Goal: Task Accomplishment & Management: Complete application form

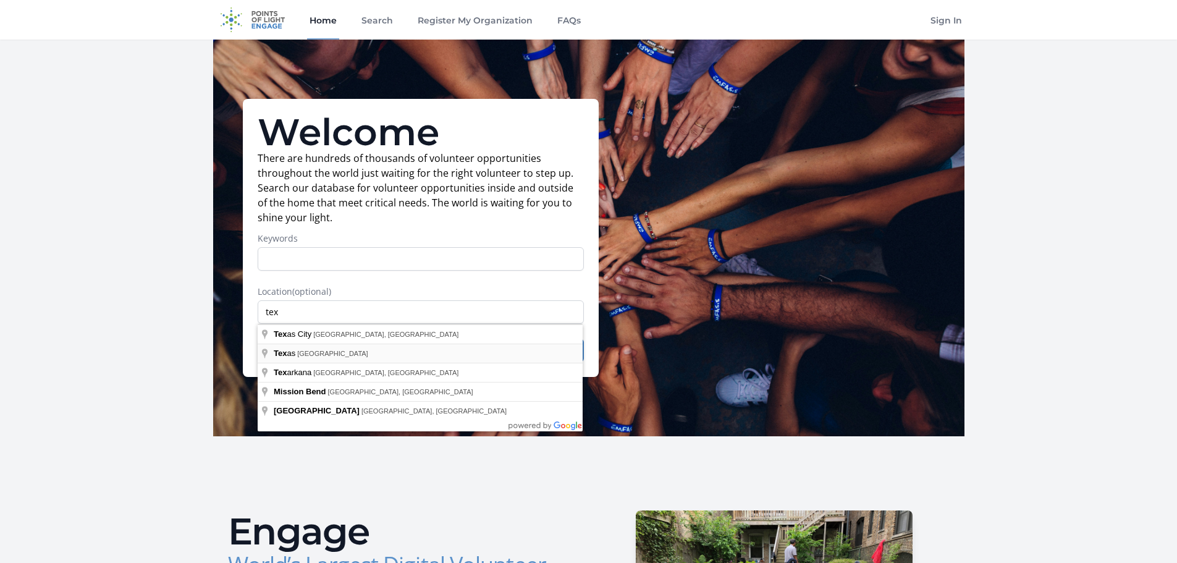
type input "[US_STATE], [GEOGRAPHIC_DATA]"
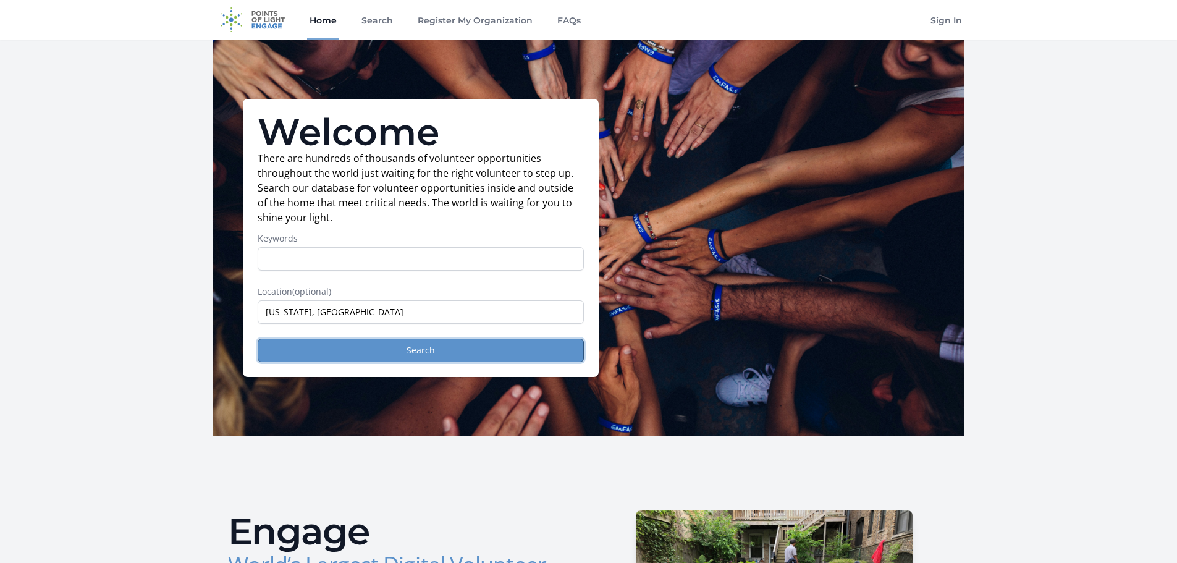
click at [440, 347] on button "Search" at bounding box center [421, 349] width 326 height 23
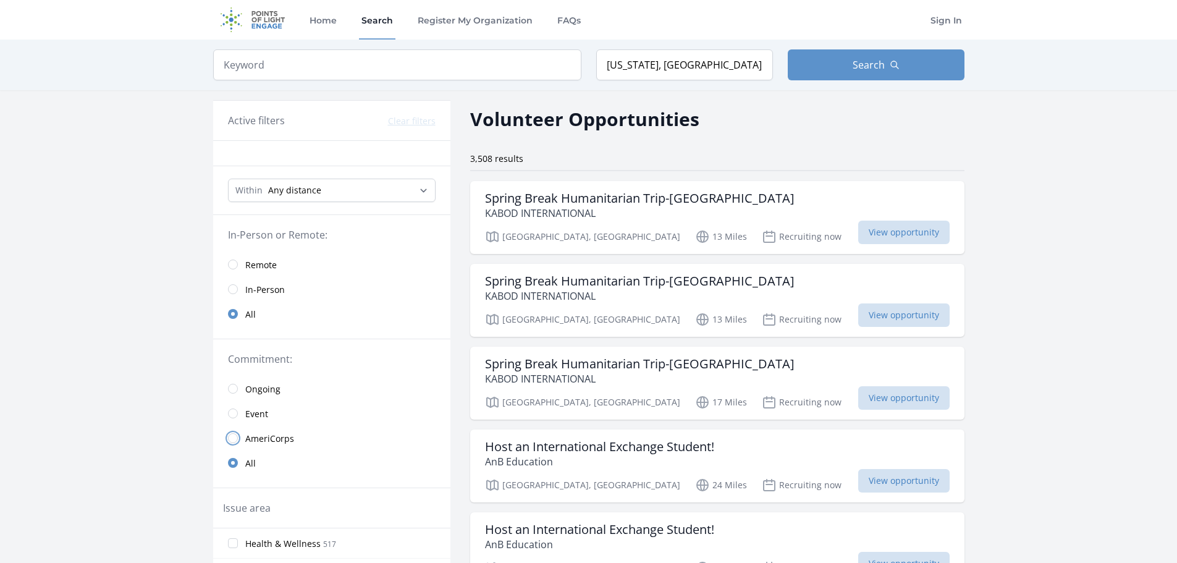
click at [237, 439] on input "radio" at bounding box center [233, 438] width 10 height 10
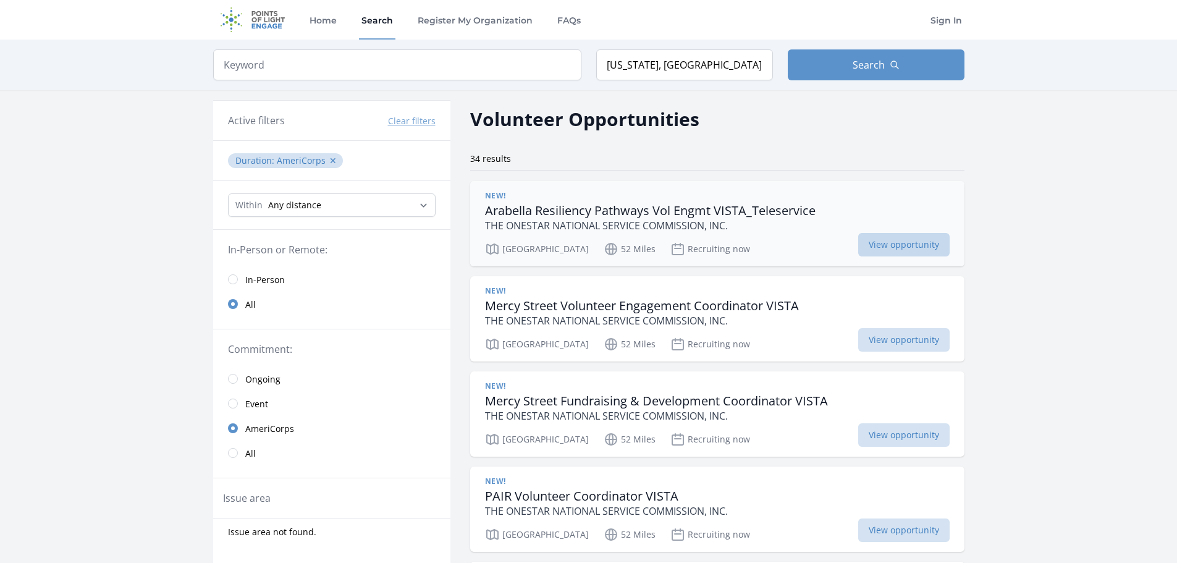
click at [858, 243] on span "View opportunity" at bounding box center [903, 244] width 91 height 23
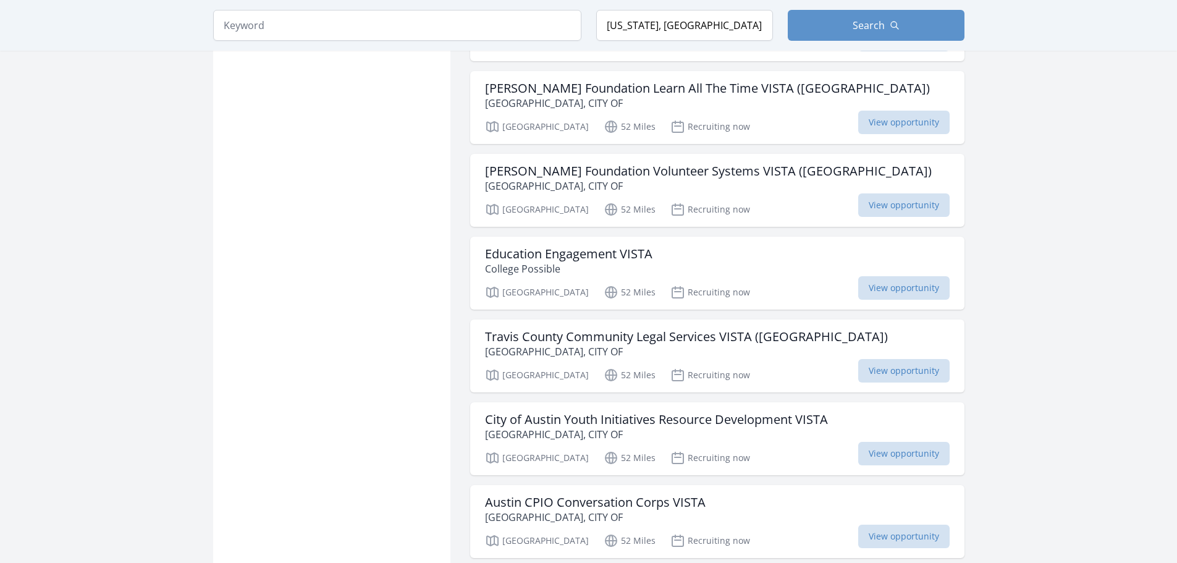
scroll to position [927, 0]
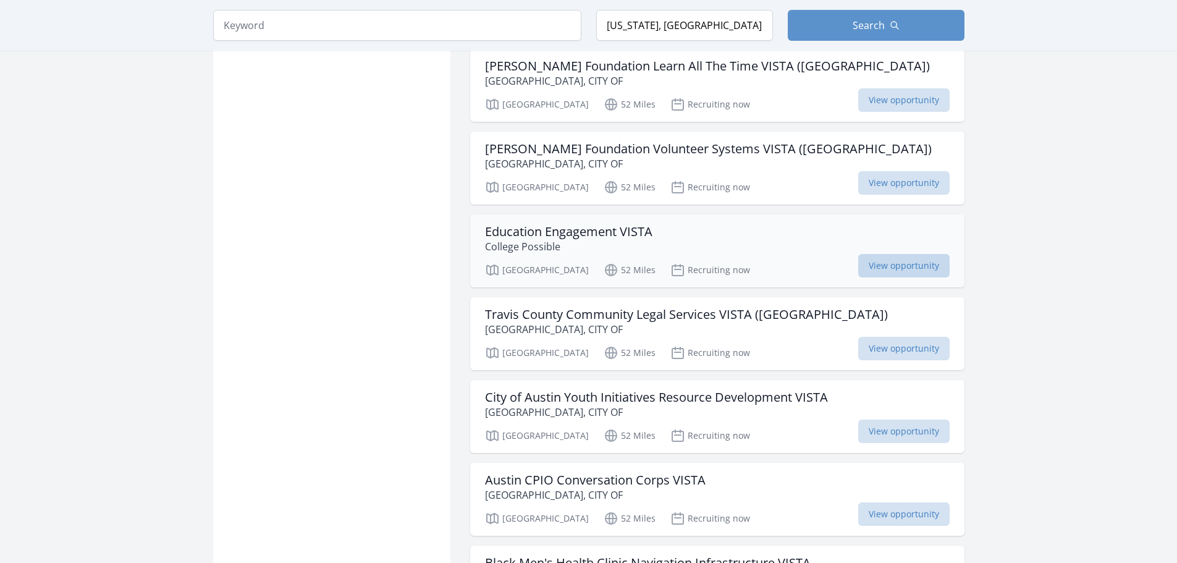
click at [858, 267] on span "View opportunity" at bounding box center [903, 265] width 91 height 23
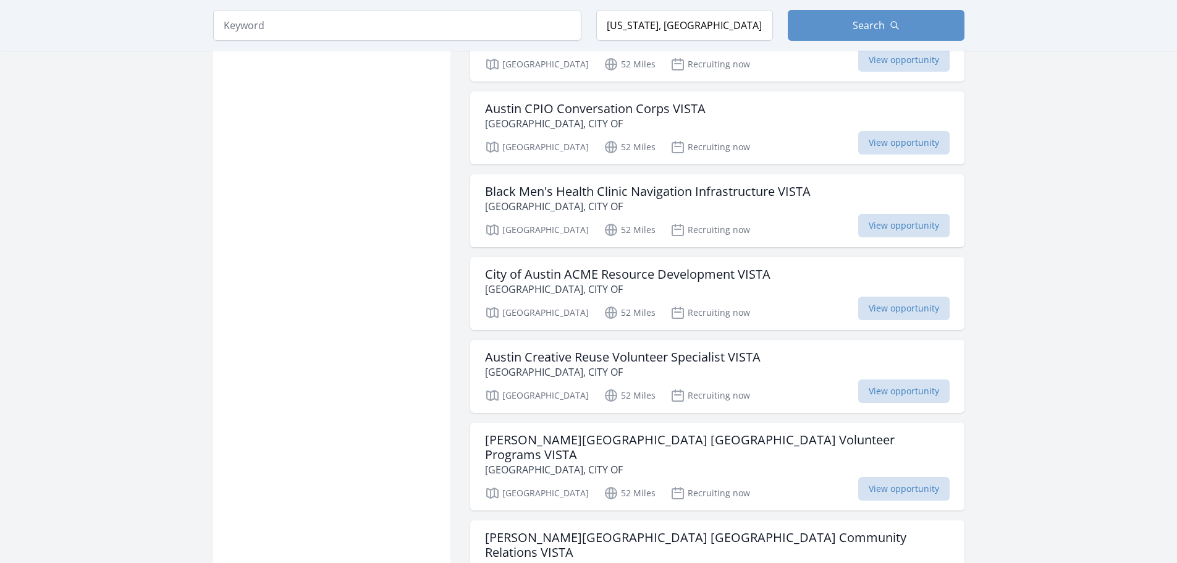
scroll to position [1359, 0]
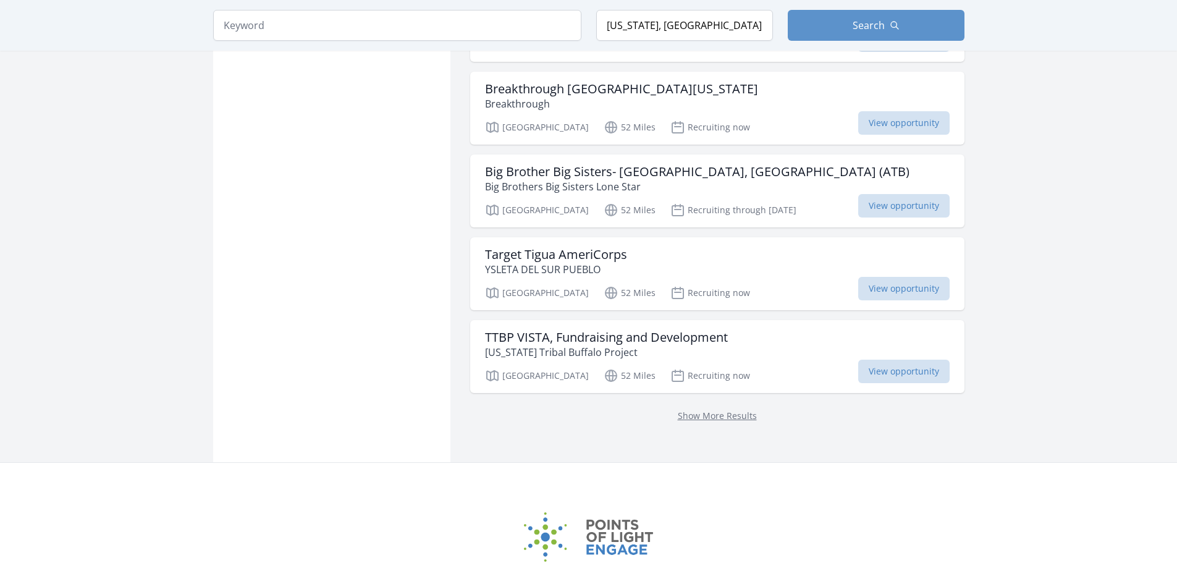
scroll to position [2718, 0]
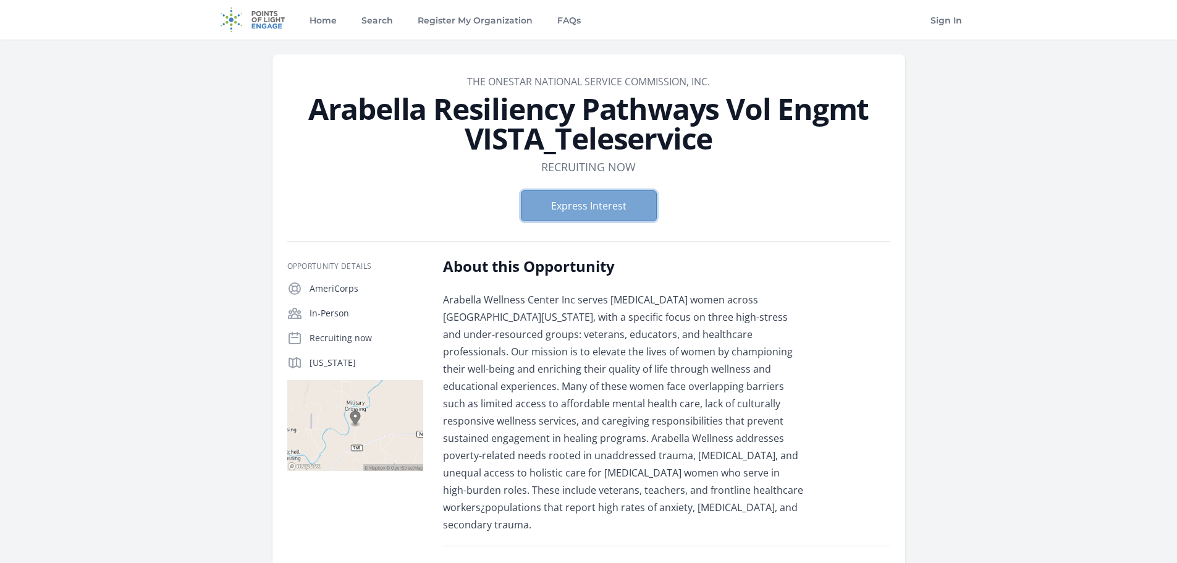
click at [610, 199] on button "Express Interest" at bounding box center [589, 205] width 136 height 31
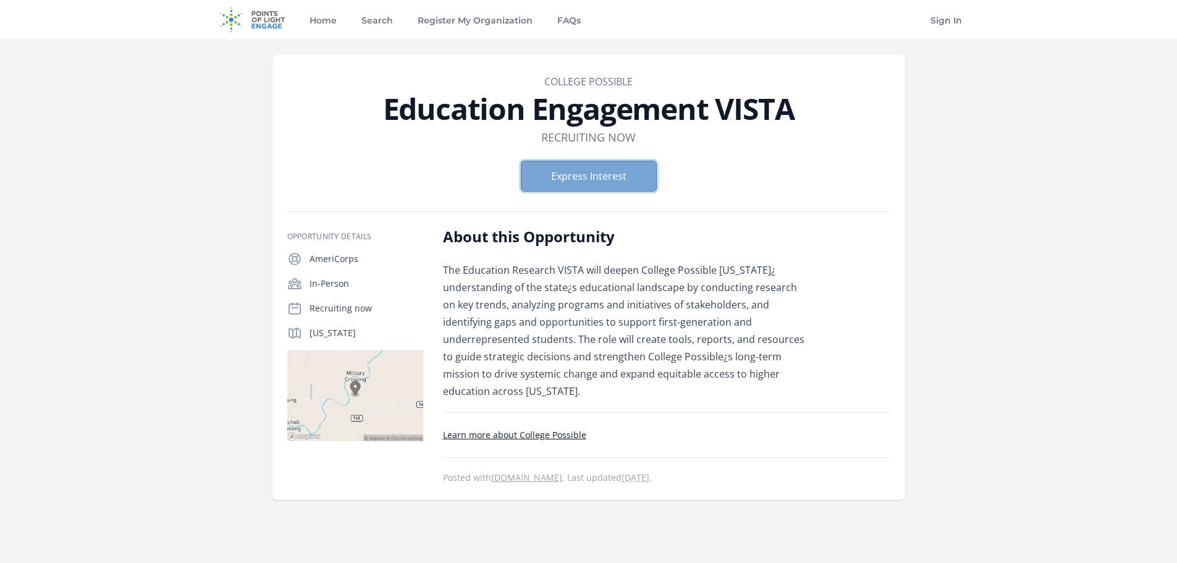
click at [607, 175] on button "Express Interest" at bounding box center [589, 176] width 136 height 31
